Goal: Transaction & Acquisition: Purchase product/service

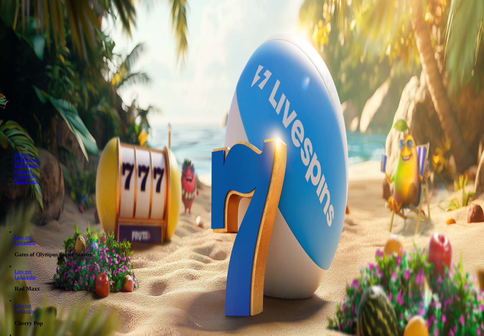
click at [40, 24] on span "Kirjaudu" at bounding box center [42, 22] width 15 height 5
click at [41, 25] on button "Kirjaudu" at bounding box center [42, 22] width 20 height 6
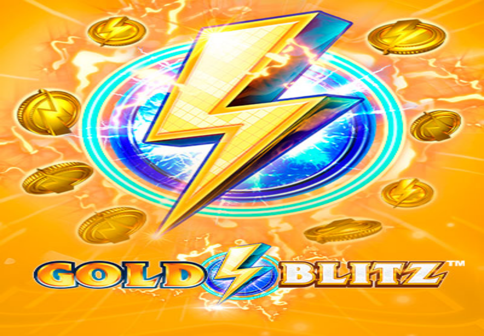
click at [28, 89] on span "Kasino" at bounding box center [22, 86] width 14 height 5
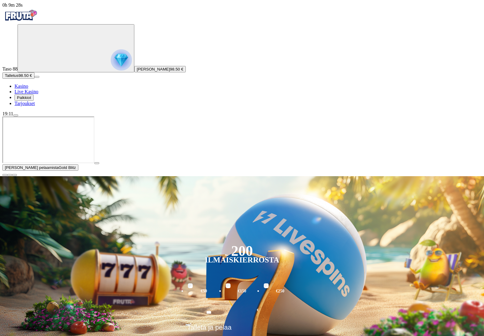
click at [5, 175] on span "close icon" at bounding box center [5, 175] width 0 height 0
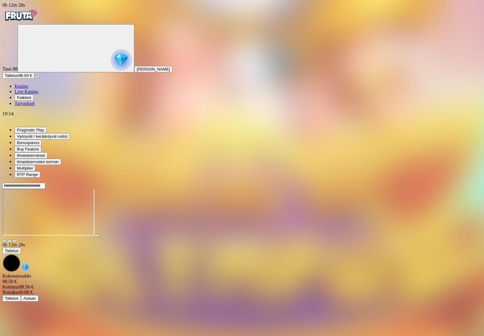
click at [28, 89] on span "Kasino" at bounding box center [22, 86] width 14 height 5
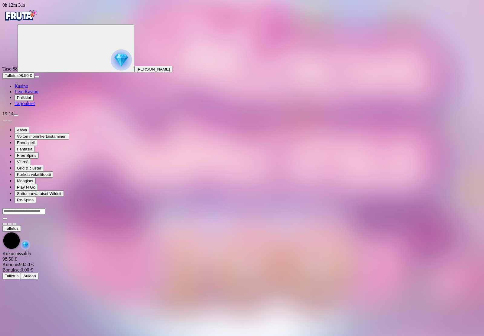
click at [475, 277] on main "Talletus Kokonaissaldo 98.50 € Kotiutus 98.50 € Bonukset 0.00 € Talletus Aulaan" at bounding box center [242, 243] width 480 height 71
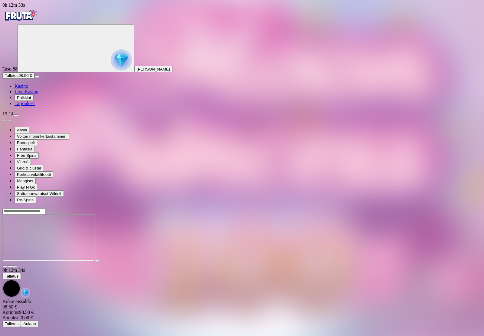
click at [28, 89] on link "Kasino" at bounding box center [22, 86] width 14 height 5
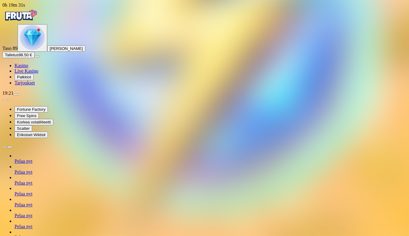
click at [28, 68] on link "Kasino" at bounding box center [22, 65] width 14 height 5
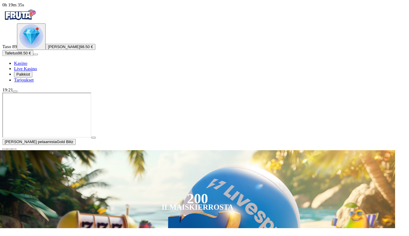
click at [5, 154] on span "close icon" at bounding box center [5, 154] width 0 height 0
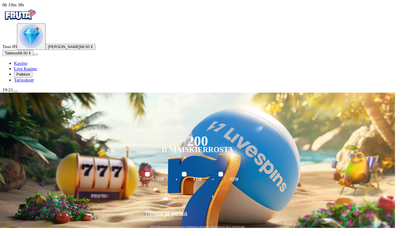
click at [31, 79] on span "Palkkiot" at bounding box center [24, 77] width 14 height 5
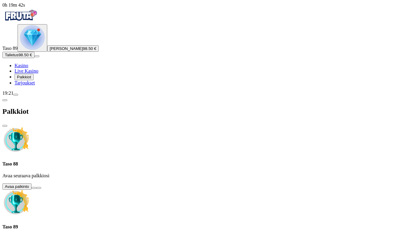
click at [18, 57] on span "Talletus" at bounding box center [12, 55] width 14 height 5
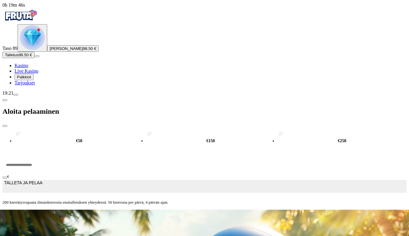
click at [34, 80] on button "Palkkiot" at bounding box center [24, 77] width 19 height 6
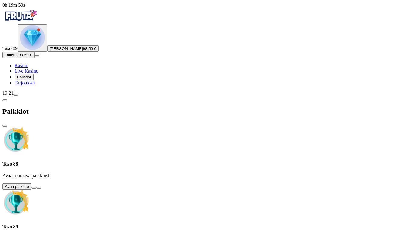
click at [18, 57] on span "Talletus" at bounding box center [12, 55] width 14 height 5
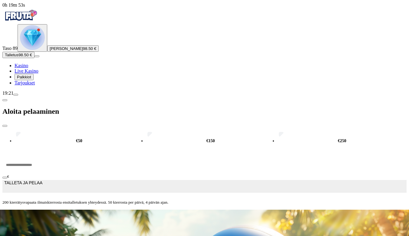
click at [43, 156] on input "***" at bounding box center [22, 165] width 41 height 18
type input "*"
type input "***"
click at [42, 180] on span "TALLETA JA PELAA" at bounding box center [23, 186] width 38 height 12
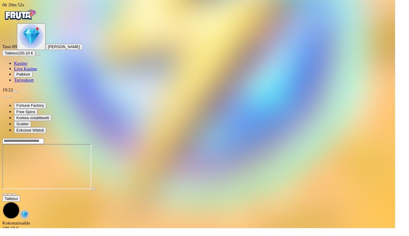
scroll to position [4, 0]
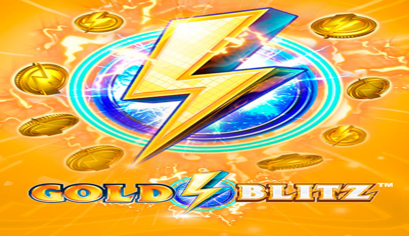
click at [46, 86] on div "Taso 89 Henrik Julius Saarikorpi Talletus 100.10 € Kasino Live Kasino Palkkiot …" at bounding box center [204, 54] width 404 height 61
